Goal: Share content: Share content

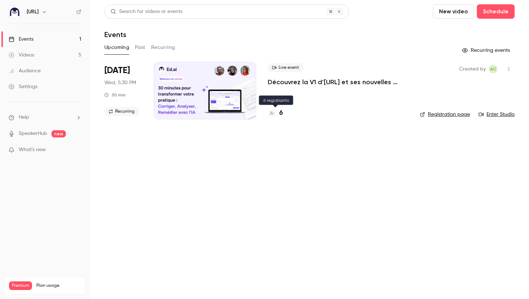
click at [280, 113] on h4 "6" at bounding box center [281, 113] width 4 height 10
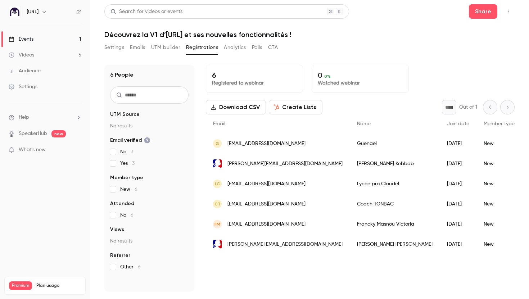
click at [52, 52] on link "Videos 5" at bounding box center [45, 55] width 90 height 16
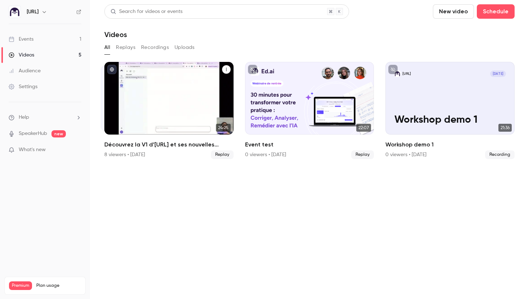
click at [198, 110] on div "Découvrez la V1 d’Ed.ai et ses nouvelles fonctionnalités !" at bounding box center [168, 98] width 129 height 73
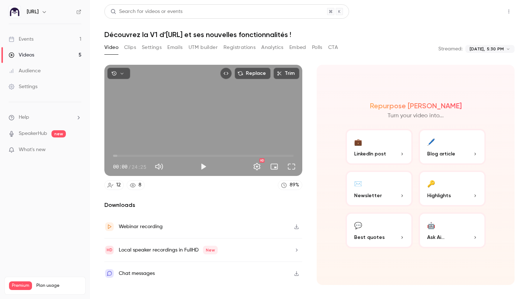
click at [488, 13] on button "Share" at bounding box center [483, 11] width 28 height 14
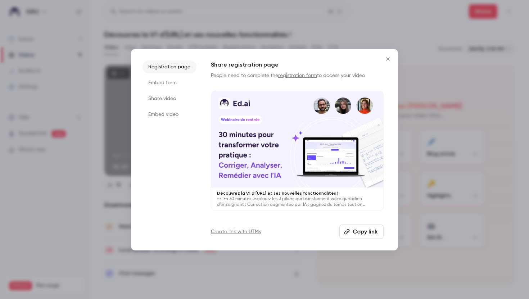
click at [172, 84] on li "Embed form" at bounding box center [170, 82] width 54 height 13
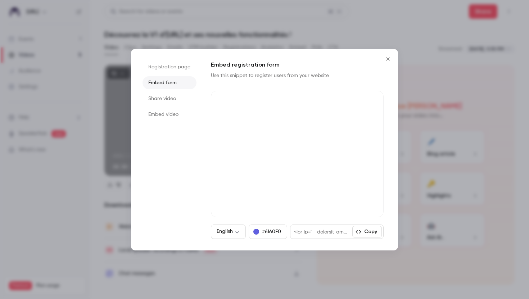
click at [172, 97] on li "Share video" at bounding box center [170, 98] width 54 height 13
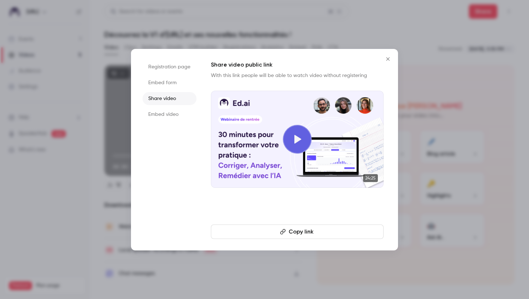
click at [315, 229] on button "Copy link" at bounding box center [297, 232] width 173 height 14
